Goal: Complete application form

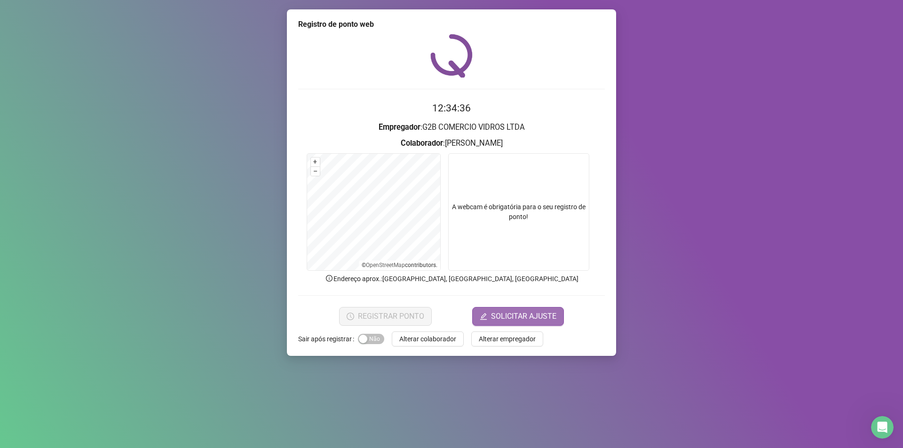
click at [495, 319] on span "SOLICITAR AJUSTE" at bounding box center [523, 316] width 65 height 11
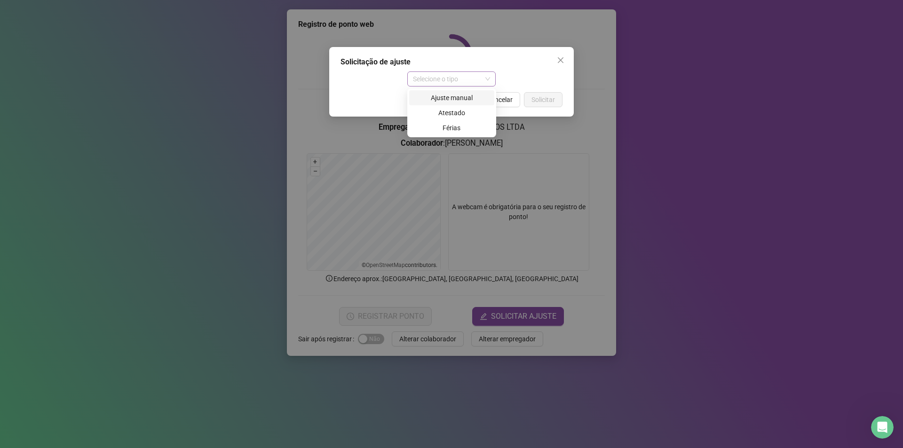
click at [485, 80] on span "Selecione o tipo" at bounding box center [452, 79] width 78 height 14
click at [464, 95] on div "Ajuste manual" at bounding box center [452, 98] width 74 height 10
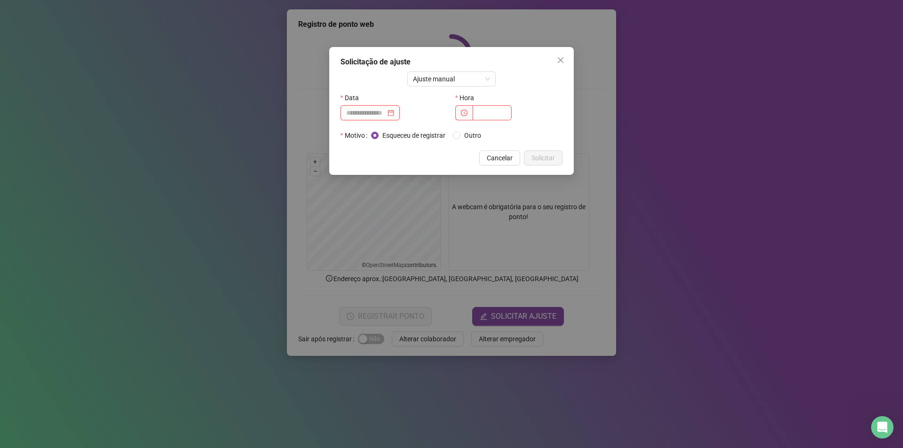
click at [386, 112] on input at bounding box center [366, 113] width 40 height 10
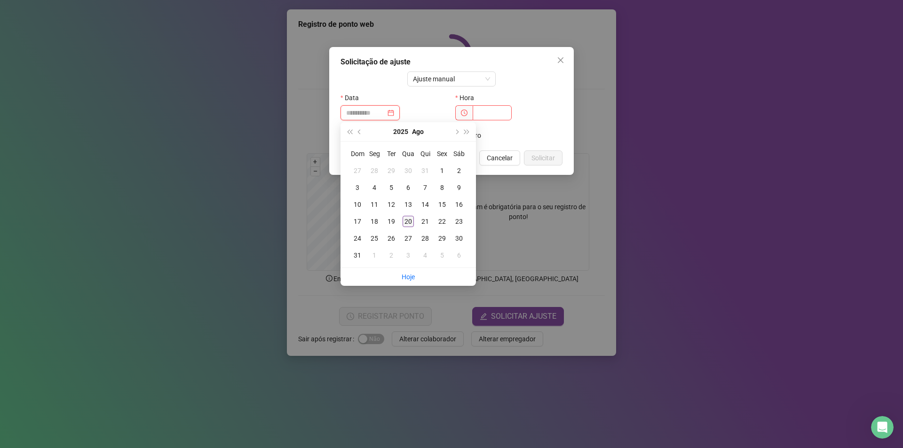
type input "**********"
click at [406, 217] on div "20" at bounding box center [408, 221] width 11 height 11
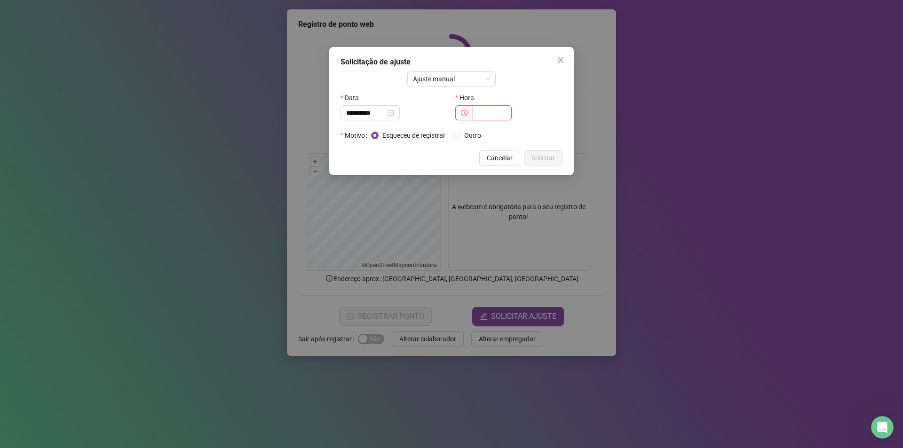
click at [478, 114] on input "text" at bounding box center [492, 112] width 39 height 15
type input "*****"
click at [544, 155] on span "Solicitar" at bounding box center [543, 158] width 24 height 10
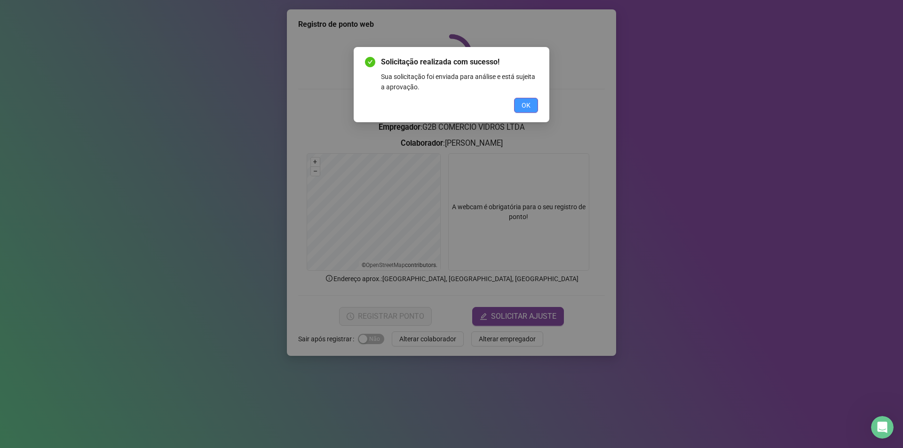
click at [522, 108] on span "OK" at bounding box center [526, 105] width 9 height 10
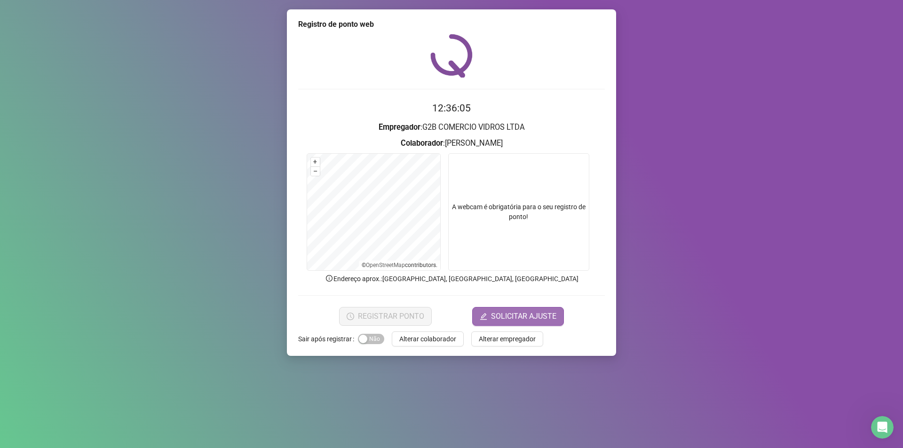
click at [520, 313] on span "SOLICITAR AJUSTE" at bounding box center [523, 316] width 65 height 11
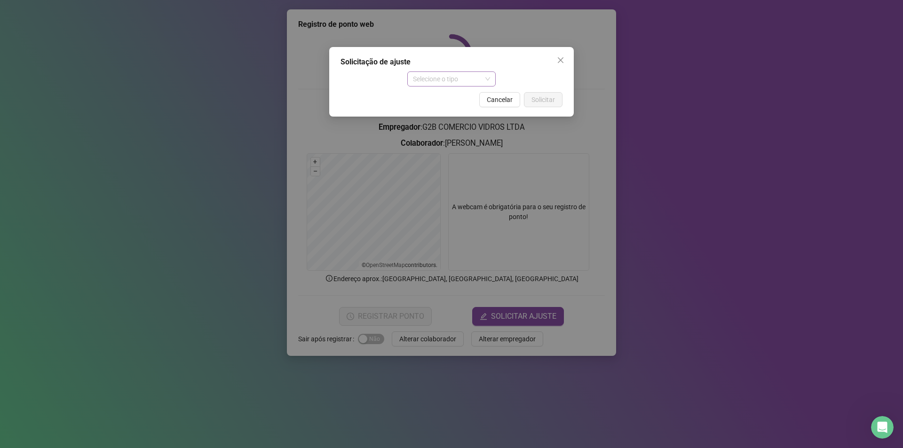
click at [446, 81] on span "Selecione o tipo" at bounding box center [452, 79] width 78 height 14
click at [459, 96] on div "Ajuste manual" at bounding box center [452, 98] width 74 height 10
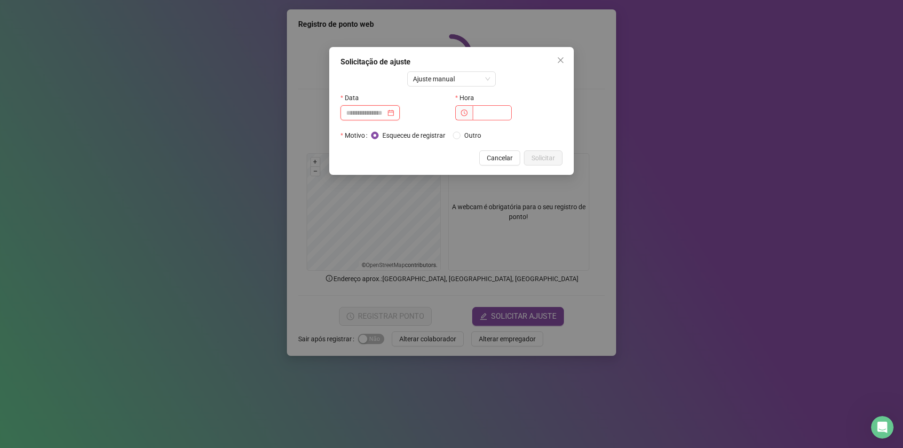
click at [386, 118] on input at bounding box center [366, 113] width 40 height 10
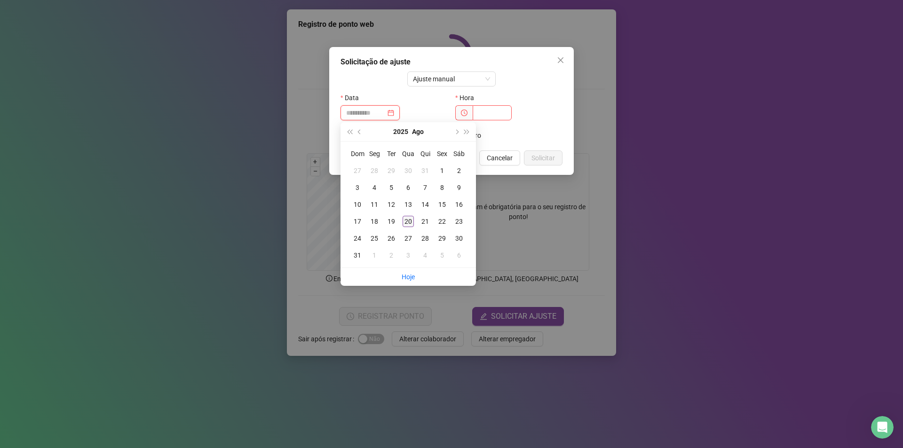
type input "**********"
click at [404, 221] on div "20" at bounding box center [408, 221] width 11 height 11
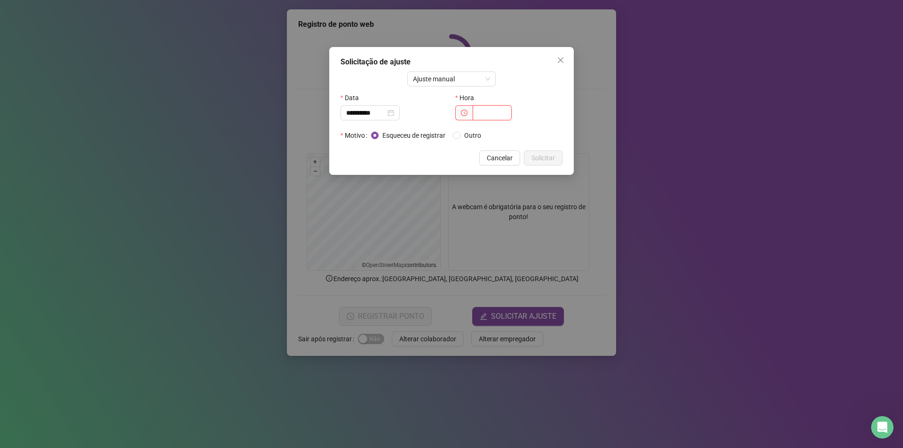
click at [481, 117] on input "text" at bounding box center [492, 112] width 39 height 15
type input "*****"
click at [528, 158] on button "Solicitar" at bounding box center [543, 157] width 39 height 15
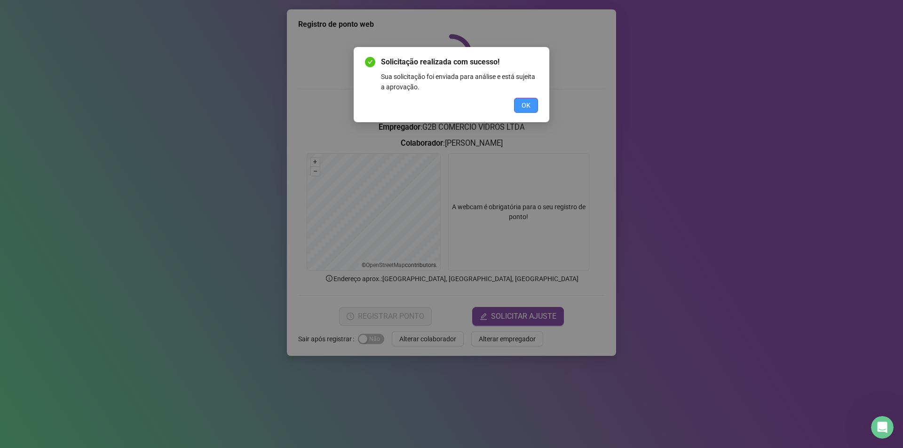
click at [534, 102] on button "OK" at bounding box center [526, 105] width 24 height 15
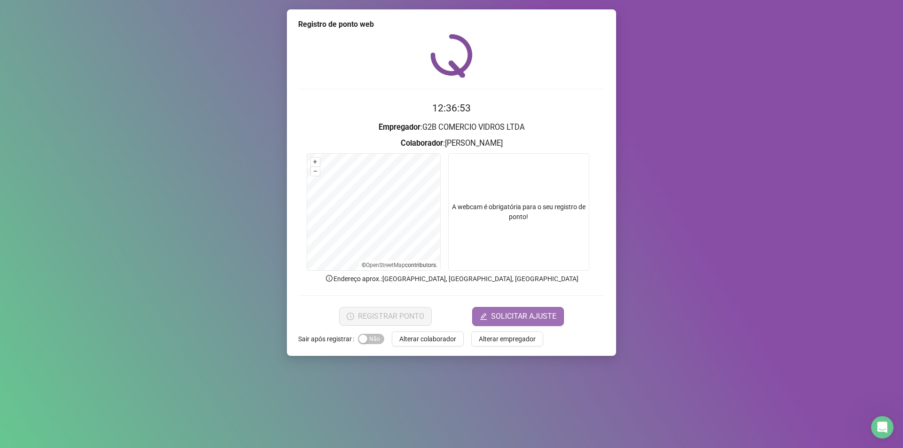
click at [528, 310] on button "SOLICITAR AJUSTE" at bounding box center [518, 316] width 92 height 19
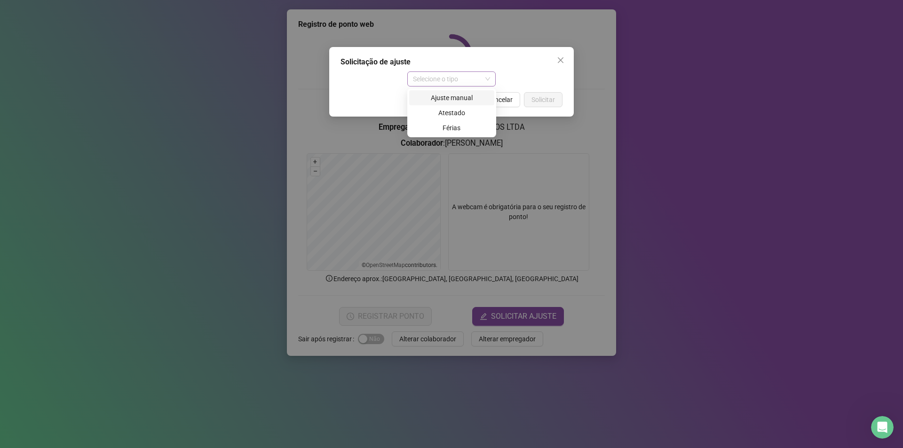
click at [466, 76] on span "Selecione o tipo" at bounding box center [452, 79] width 78 height 14
click at [461, 99] on div "Ajuste manual" at bounding box center [452, 98] width 74 height 10
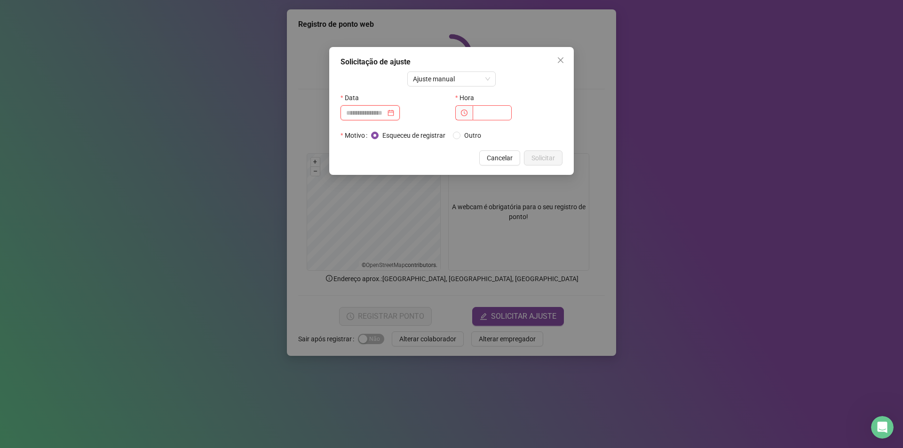
click at [386, 116] on input at bounding box center [366, 113] width 40 height 10
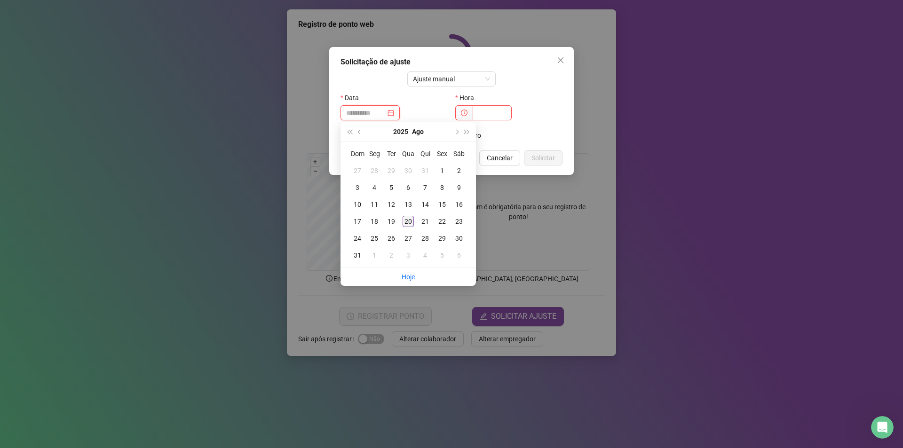
type input "**********"
click at [407, 223] on div "20" at bounding box center [408, 221] width 11 height 11
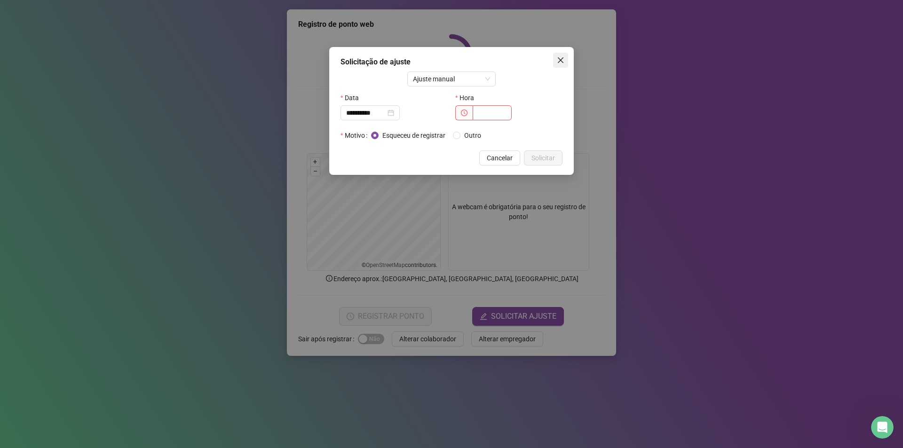
click at [558, 57] on icon "close" at bounding box center [561, 60] width 8 height 8
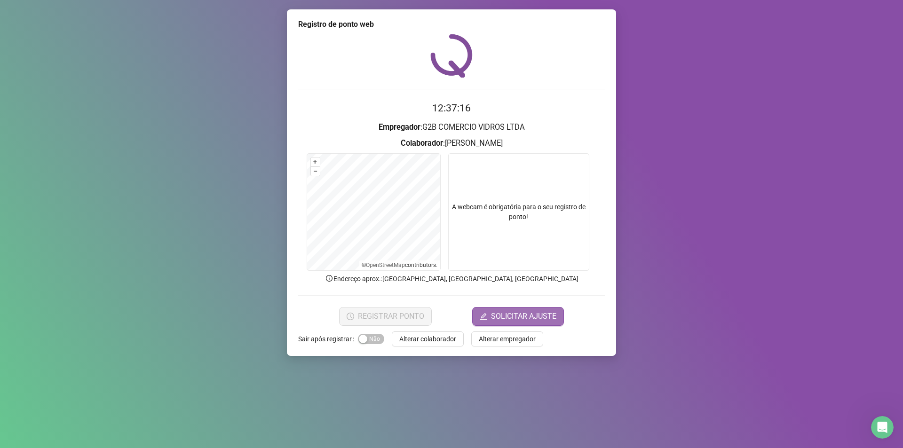
click at [493, 315] on span "SOLICITAR AJUSTE" at bounding box center [523, 316] width 65 height 11
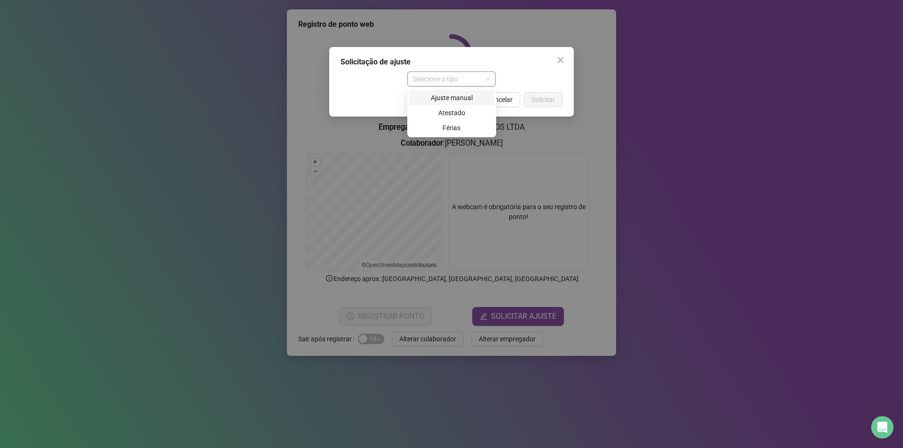
click at [479, 75] on span "Selecione o tipo" at bounding box center [452, 79] width 78 height 14
click at [470, 98] on div "Ajuste manual" at bounding box center [452, 98] width 74 height 10
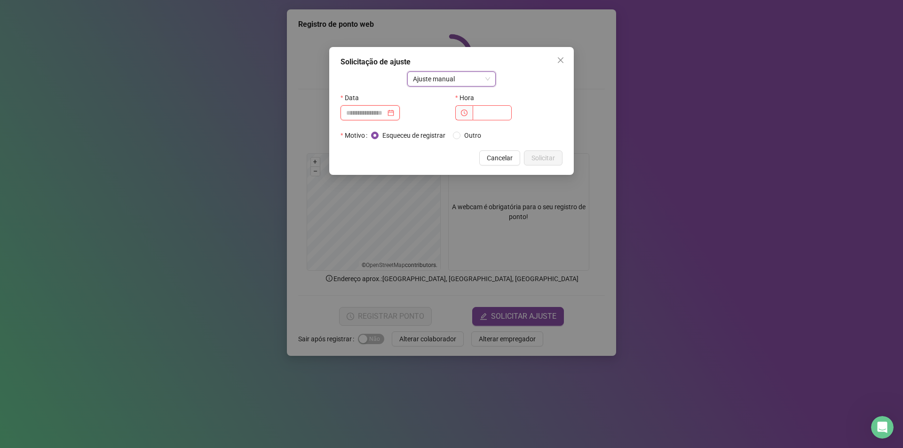
click at [355, 111] on input at bounding box center [366, 113] width 40 height 10
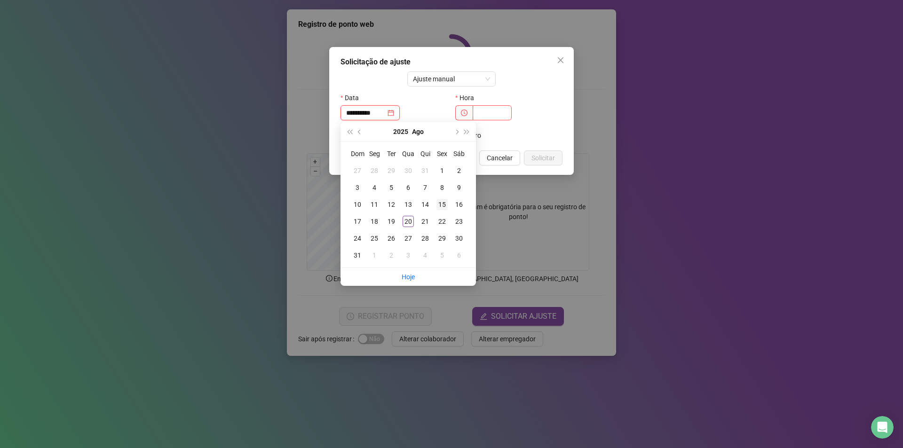
type input "**********"
click at [391, 215] on td "19" at bounding box center [391, 221] width 17 height 17
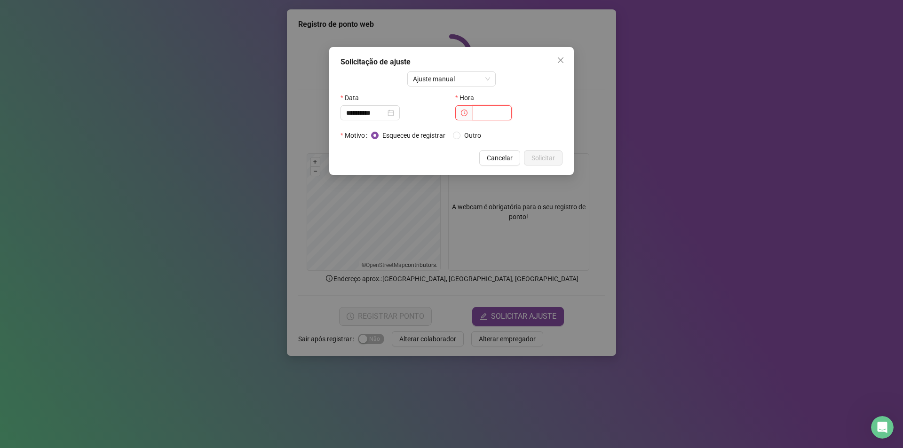
click at [485, 112] on input "text" at bounding box center [492, 112] width 39 height 15
click at [561, 56] on icon "close" at bounding box center [561, 60] width 8 height 8
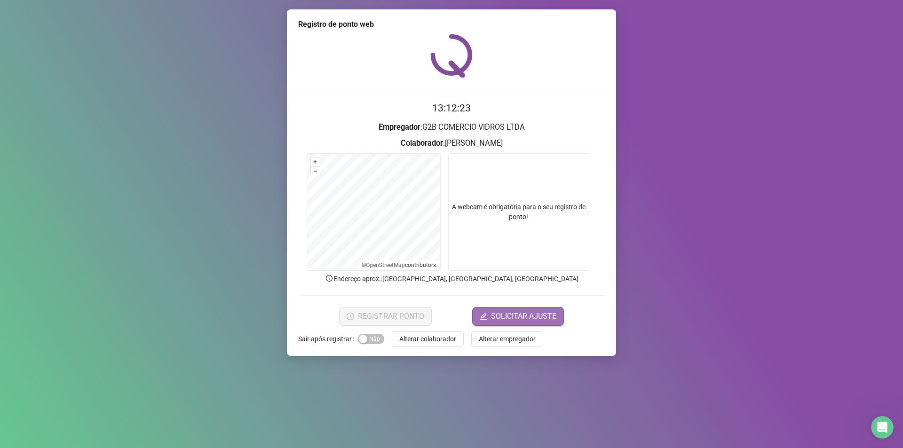
click at [538, 313] on span "SOLICITAR AJUSTE" at bounding box center [523, 316] width 65 height 11
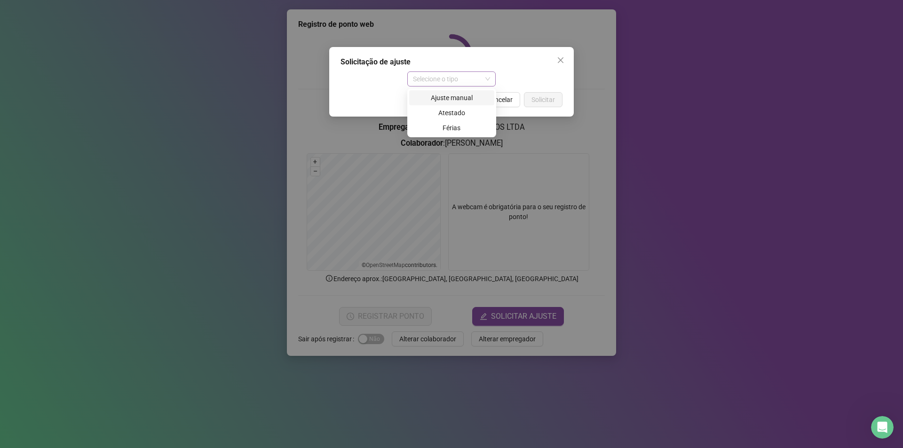
click at [485, 78] on span "Selecione o tipo" at bounding box center [452, 79] width 78 height 14
click at [460, 99] on div "Ajuste manual" at bounding box center [452, 98] width 74 height 10
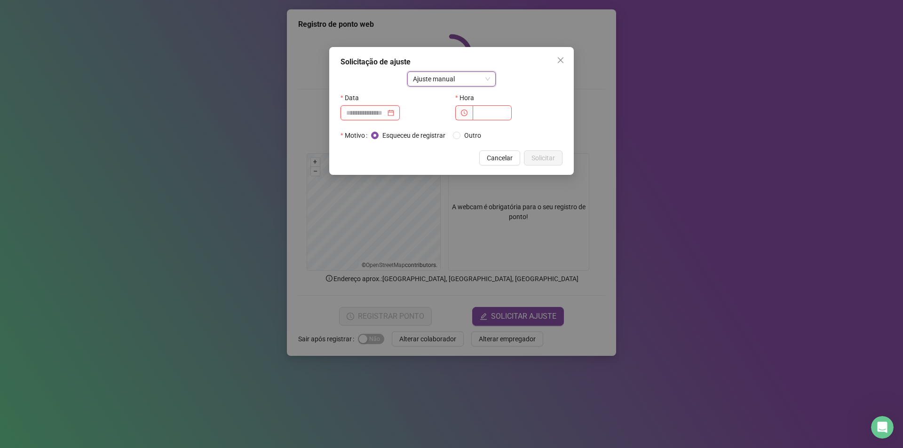
click at [386, 111] on input at bounding box center [366, 113] width 40 height 10
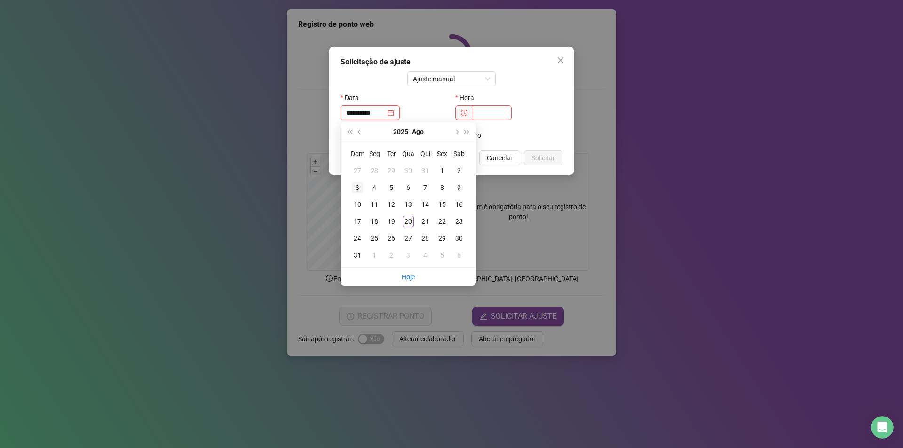
type input "**********"
click at [390, 220] on div "19" at bounding box center [391, 221] width 11 height 11
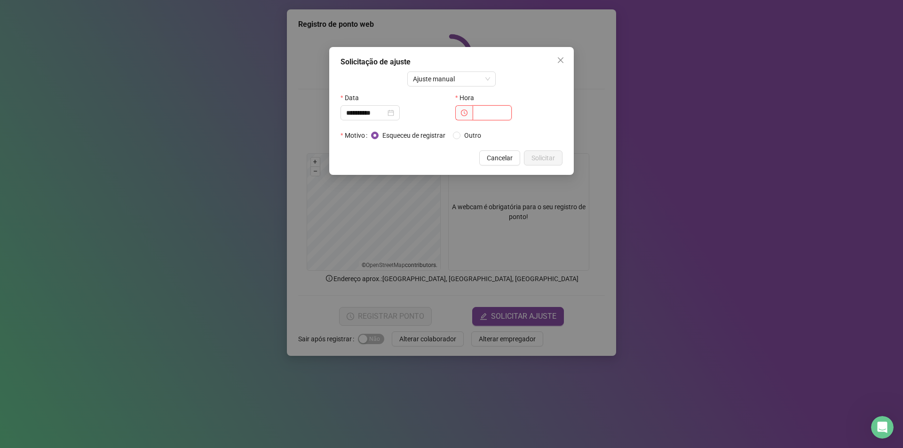
click at [488, 112] on input "text" at bounding box center [492, 112] width 39 height 15
type input "*****"
click at [549, 156] on span "Solicitar" at bounding box center [543, 158] width 24 height 10
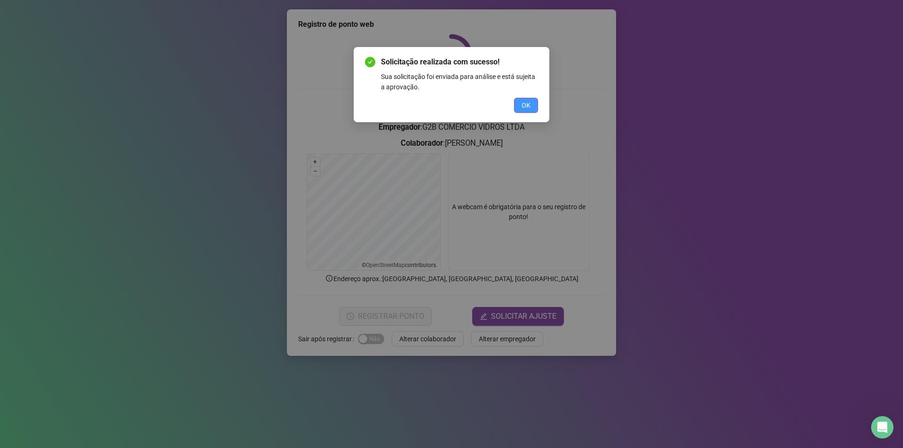
click at [531, 104] on button "OK" at bounding box center [526, 105] width 24 height 15
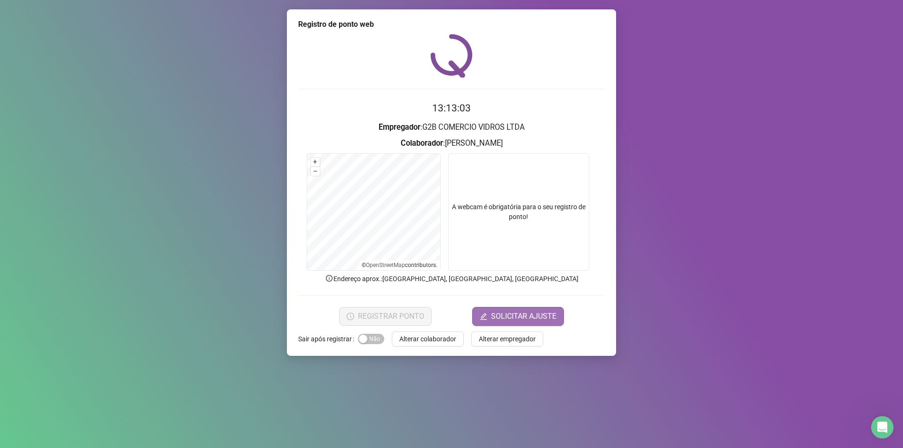
click at [494, 312] on span "SOLICITAR AJUSTE" at bounding box center [523, 316] width 65 height 11
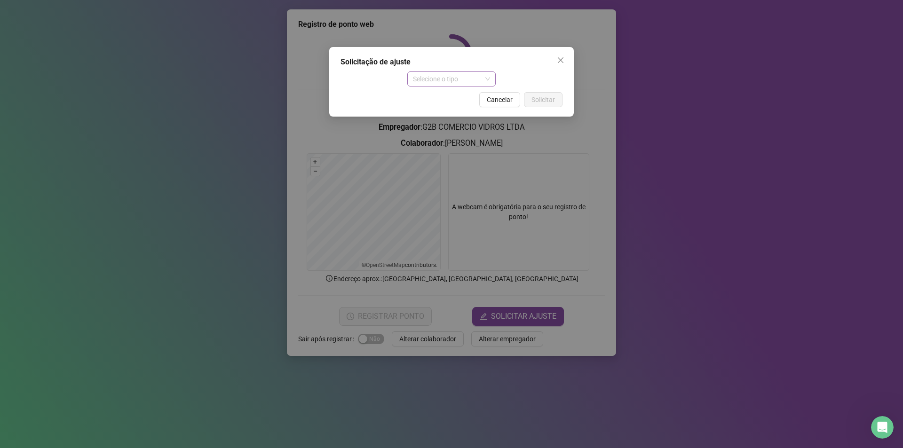
click at [474, 78] on span "Selecione o tipo" at bounding box center [452, 79] width 78 height 14
click at [461, 96] on div "Ajuste manual" at bounding box center [452, 98] width 74 height 10
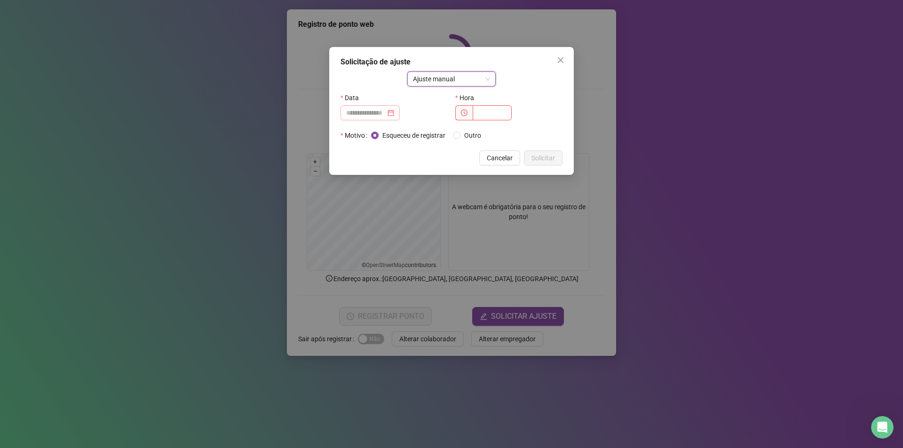
click at [379, 109] on div at bounding box center [369, 112] width 59 height 15
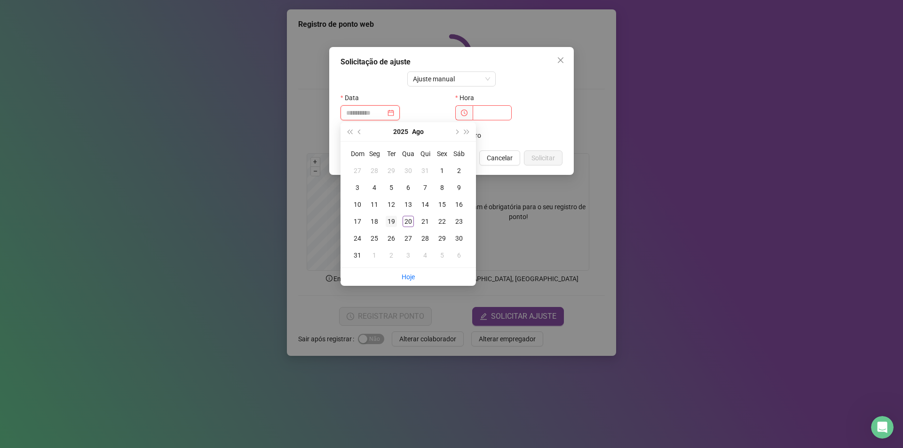
type input "**********"
click at [390, 222] on div "19" at bounding box center [391, 221] width 11 height 11
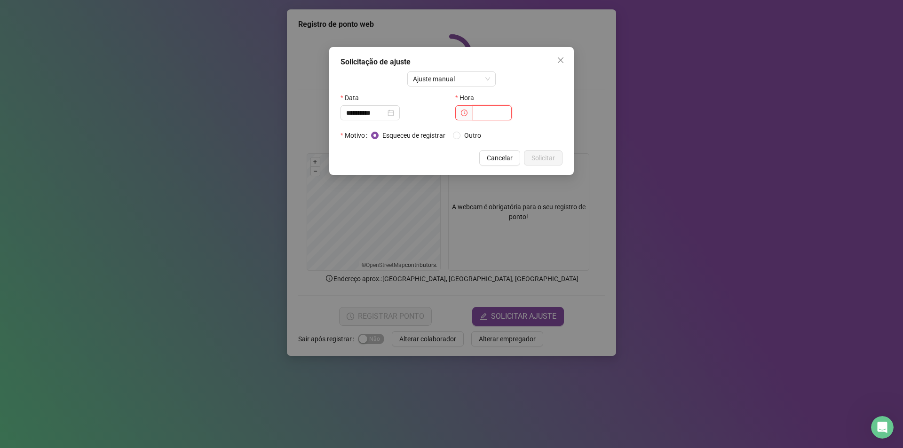
click at [478, 116] on input "text" at bounding box center [492, 112] width 39 height 15
type input "*****"
click at [544, 154] on span "Solicitar" at bounding box center [543, 158] width 24 height 10
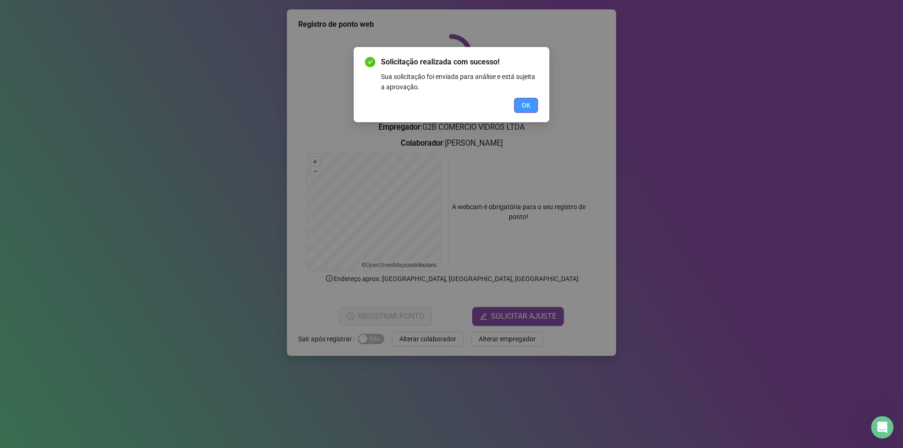
click at [528, 104] on span "OK" at bounding box center [526, 105] width 9 height 10
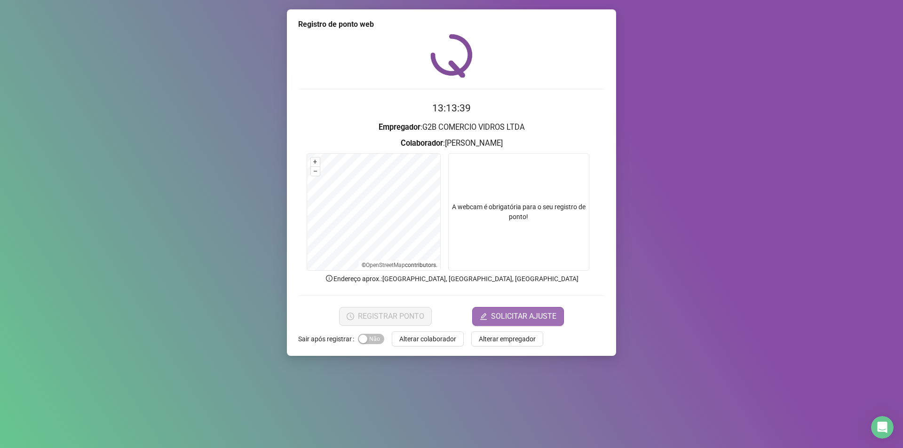
click at [518, 312] on span "SOLICITAR AJUSTE" at bounding box center [523, 316] width 65 height 11
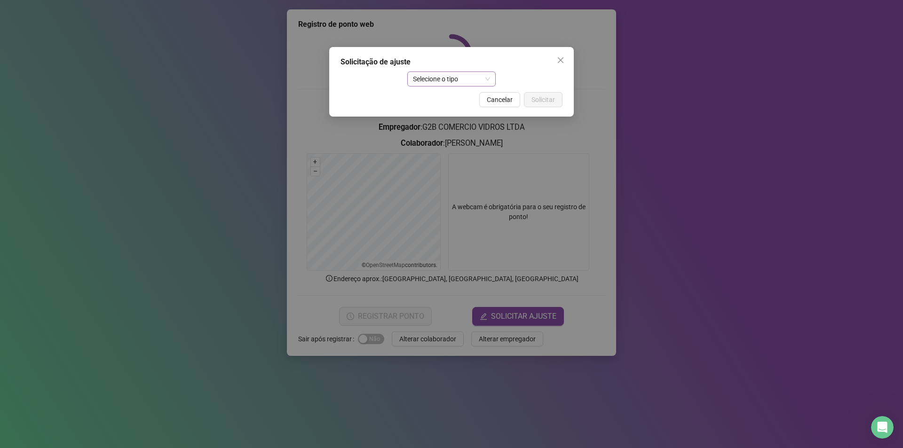
click at [471, 81] on span "Selecione o tipo" at bounding box center [452, 79] width 78 height 14
click at [459, 97] on div "Ajuste manual" at bounding box center [452, 98] width 74 height 10
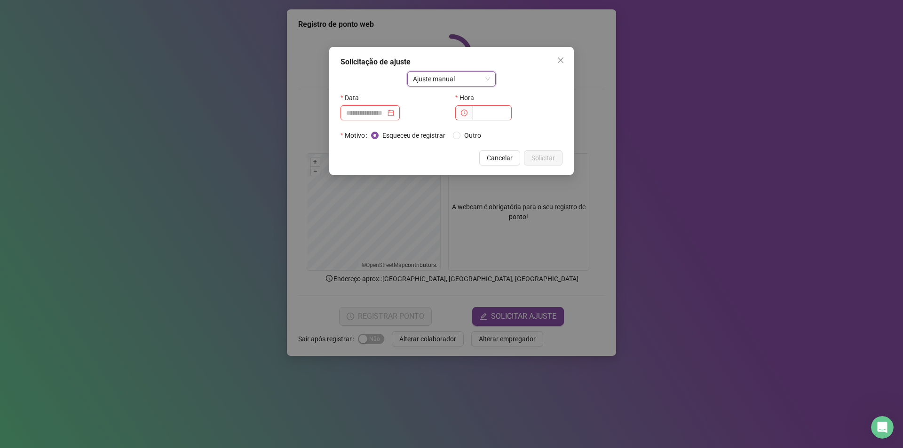
click at [378, 112] on input at bounding box center [366, 113] width 40 height 10
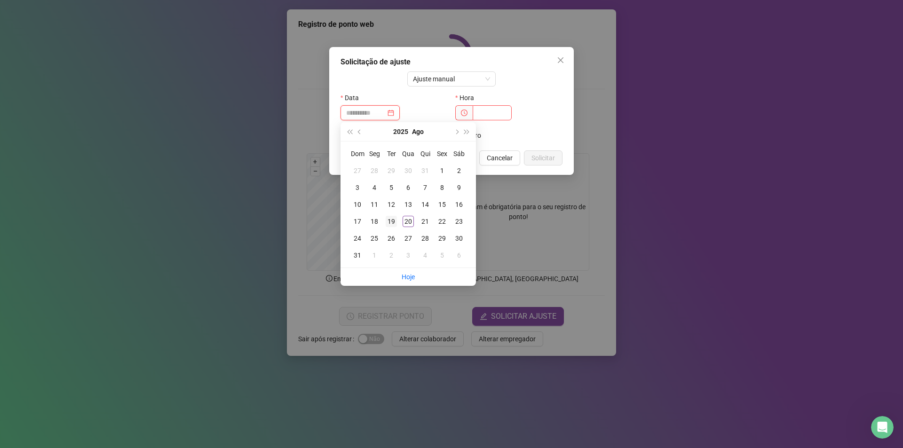
type input "**********"
click at [393, 219] on div "19" at bounding box center [391, 221] width 11 height 11
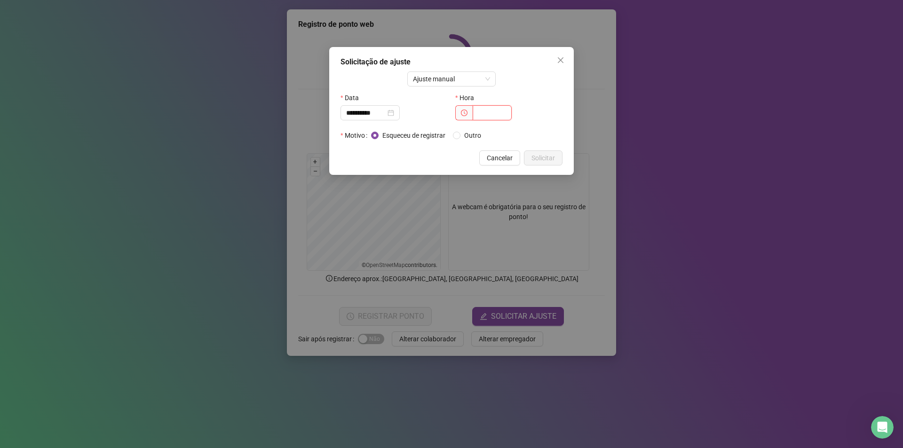
click at [476, 118] on input "text" at bounding box center [492, 112] width 39 height 15
type input "*****"
click at [531, 158] on button "Solicitar" at bounding box center [543, 157] width 39 height 15
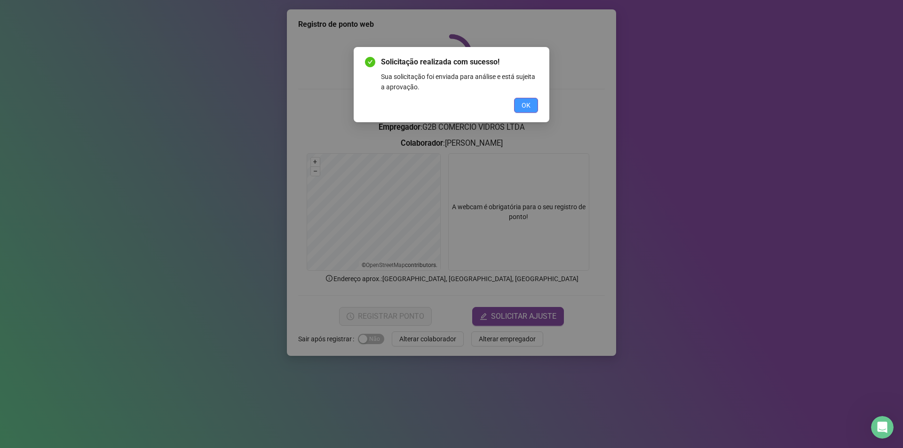
click at [524, 106] on span "OK" at bounding box center [526, 105] width 9 height 10
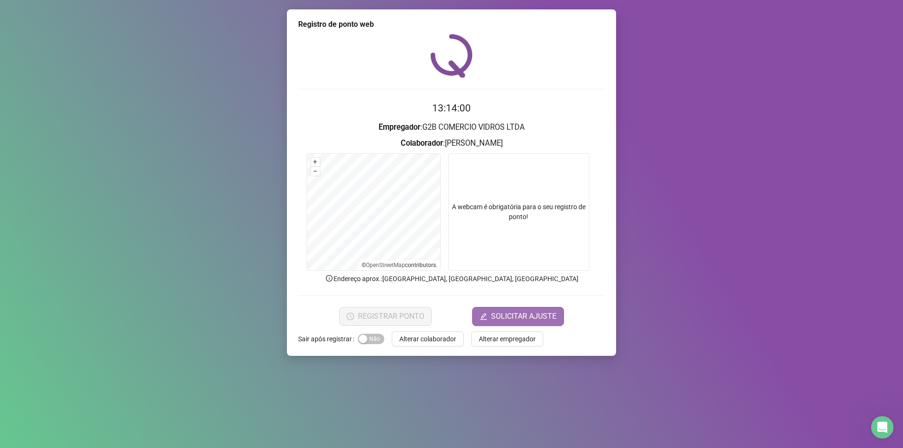
click at [486, 313] on icon "edit" at bounding box center [484, 317] width 8 height 8
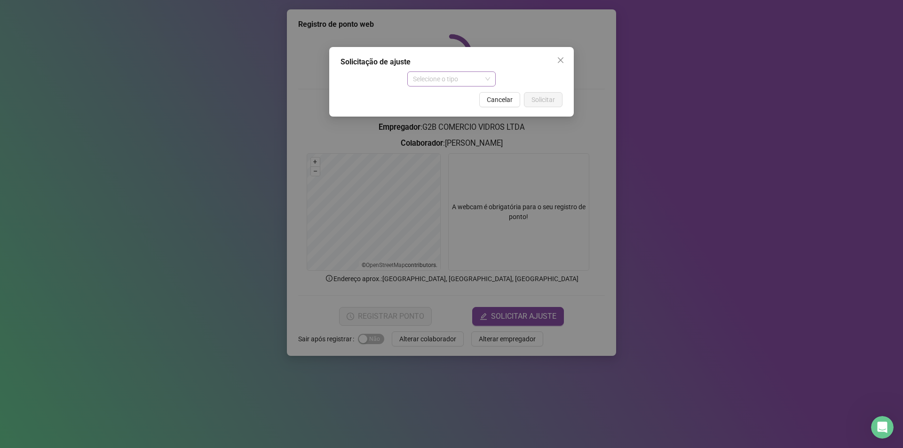
click at [479, 74] on span "Selecione o tipo" at bounding box center [452, 79] width 78 height 14
click at [465, 97] on div "Ajuste manual" at bounding box center [452, 98] width 74 height 10
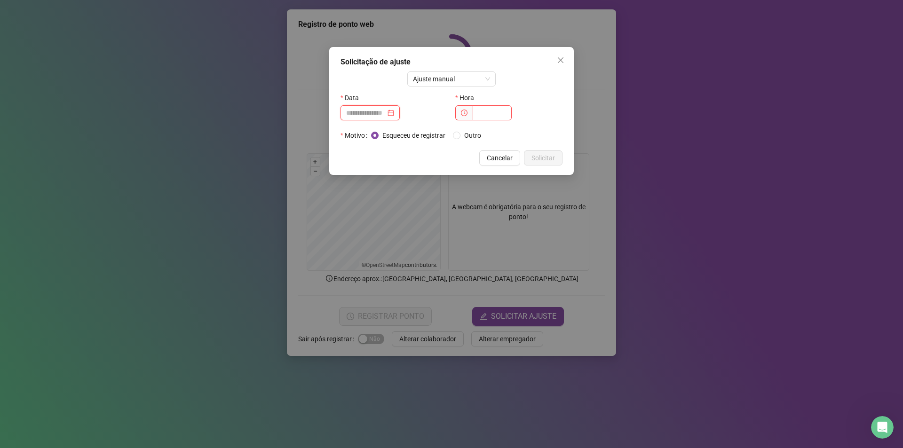
click at [374, 113] on input at bounding box center [366, 113] width 40 height 10
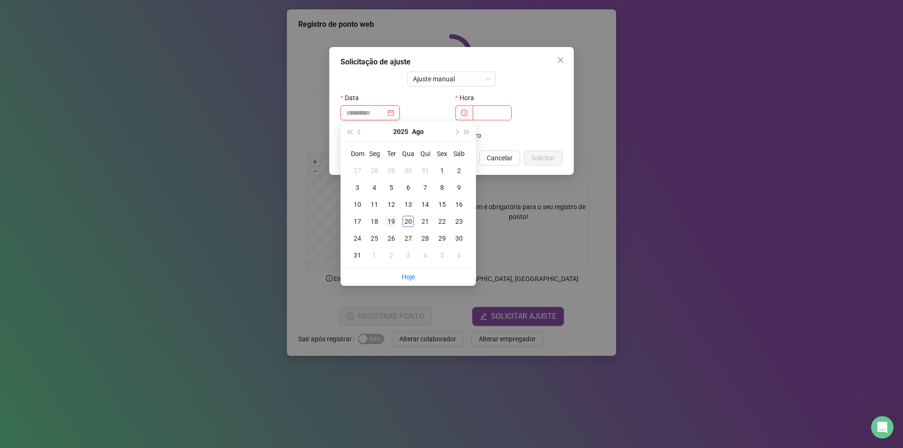
type input "**********"
click at [393, 221] on div "19" at bounding box center [391, 221] width 11 height 11
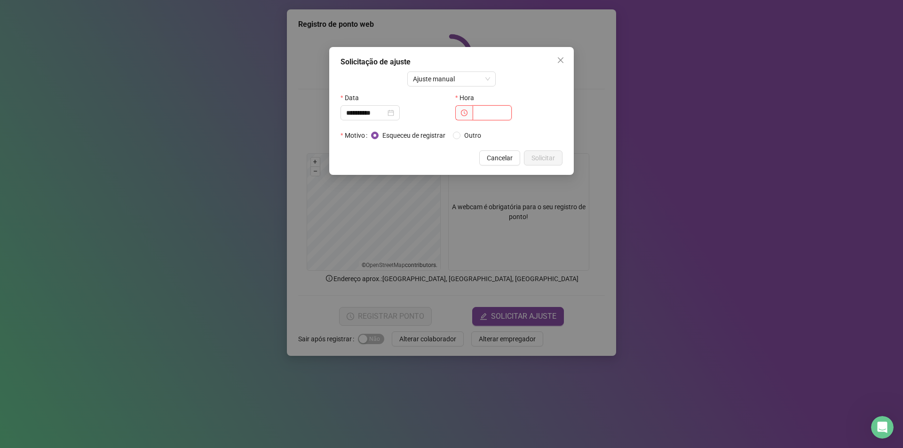
click at [482, 116] on input "text" at bounding box center [492, 112] width 39 height 15
type input "*****"
click at [549, 156] on span "Solicitar" at bounding box center [543, 158] width 24 height 10
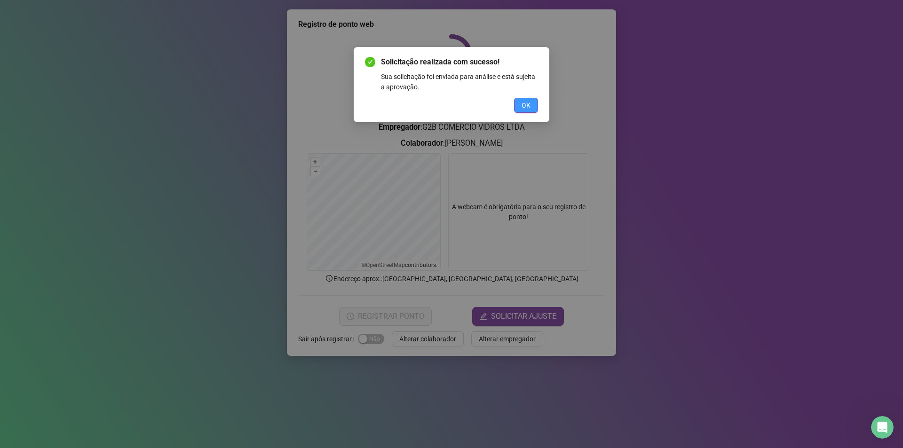
click at [528, 105] on span "OK" at bounding box center [526, 105] width 9 height 10
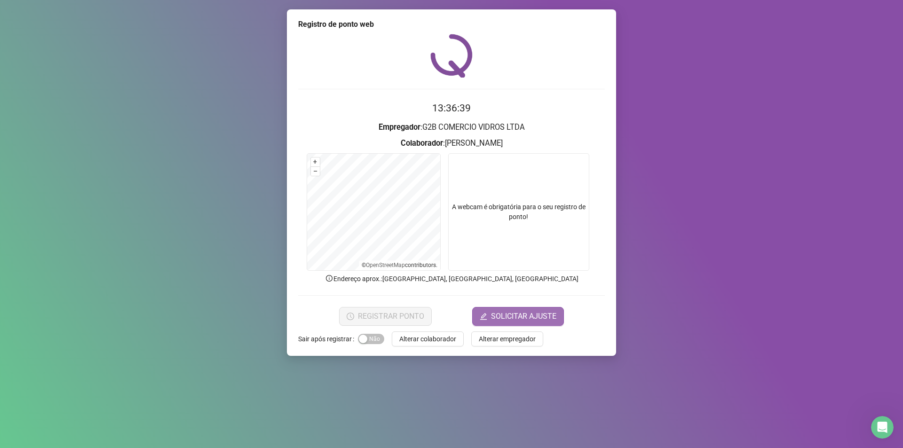
click at [527, 318] on span "SOLICITAR AJUSTE" at bounding box center [523, 316] width 65 height 11
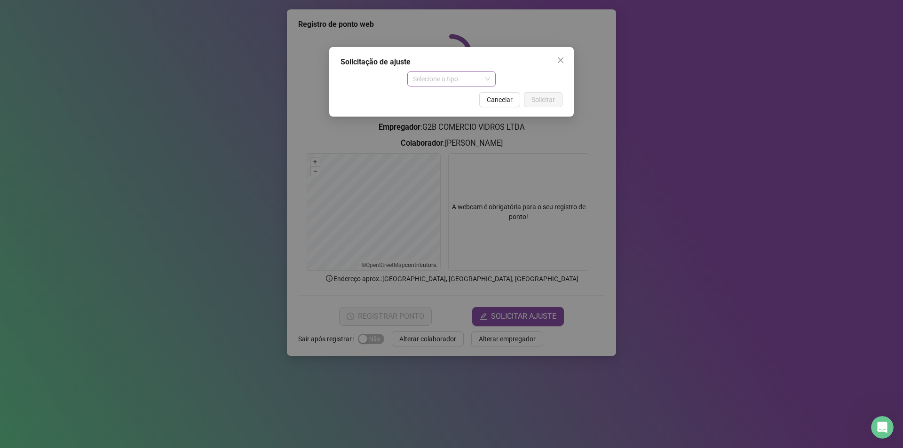
click at [474, 80] on span "Selecione o tipo" at bounding box center [452, 79] width 78 height 14
click at [470, 99] on div "Ajuste manual" at bounding box center [452, 98] width 74 height 10
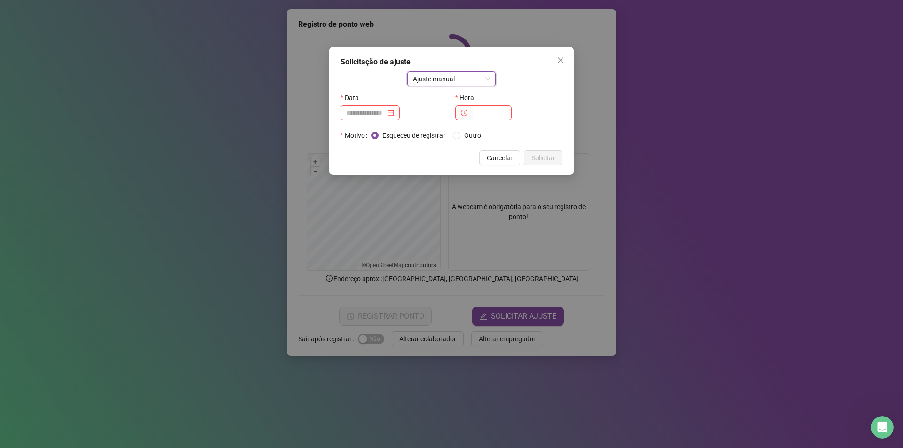
click at [385, 105] on div "Data" at bounding box center [393, 97] width 107 height 15
click at [381, 111] on input at bounding box center [366, 113] width 40 height 10
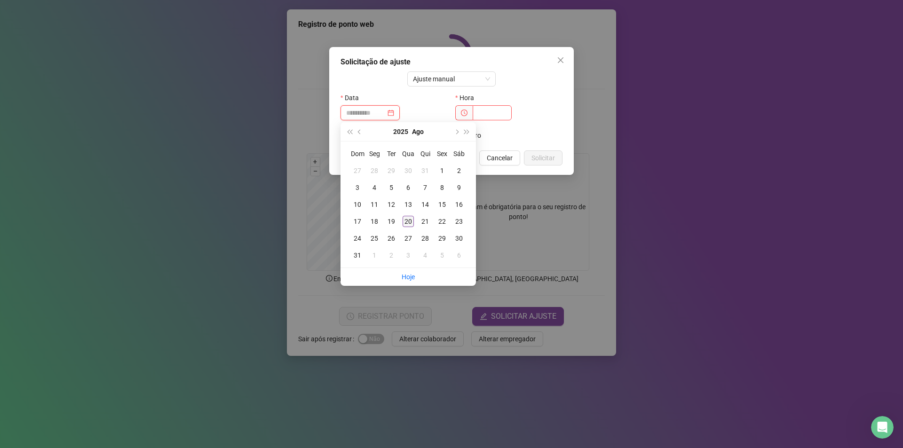
type input "**********"
click at [405, 218] on div "20" at bounding box center [408, 221] width 11 height 11
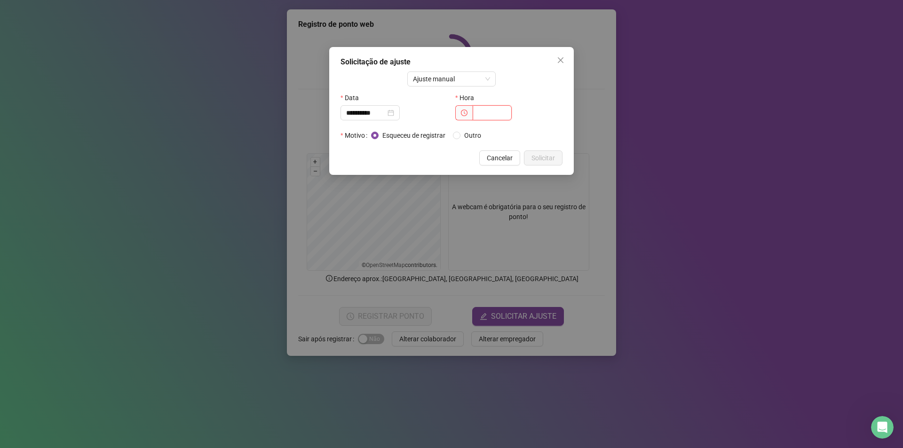
click at [474, 113] on input "text" at bounding box center [492, 112] width 39 height 15
type input "*****"
click at [537, 157] on span "Solicitar" at bounding box center [543, 158] width 24 height 10
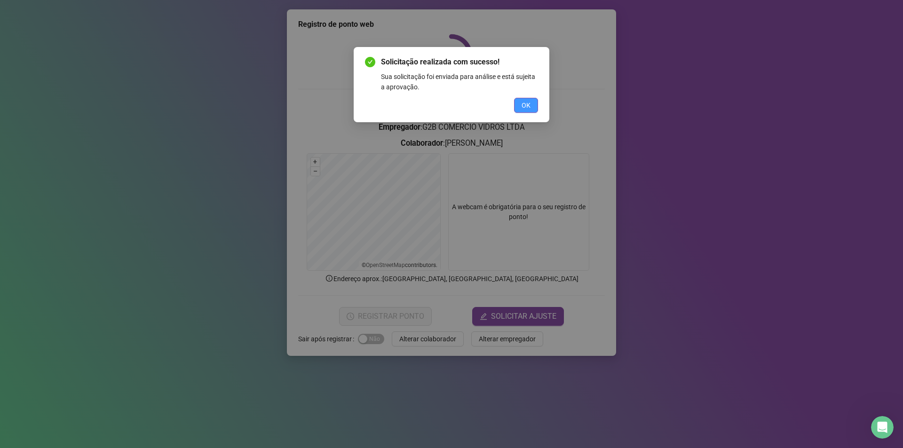
click at [533, 100] on button "OK" at bounding box center [526, 105] width 24 height 15
